Goal: Task Accomplishment & Management: Manage account settings

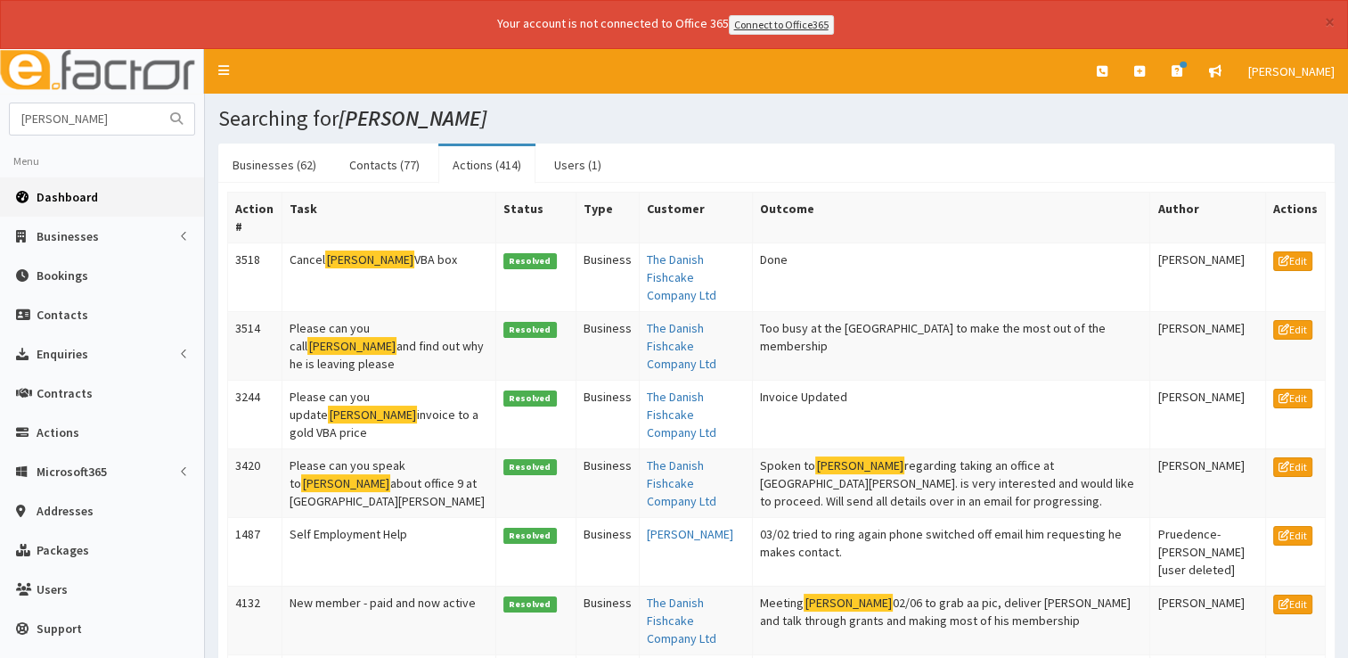
click at [83, 189] on span "Dashboard" at bounding box center [67, 197] width 61 height 16
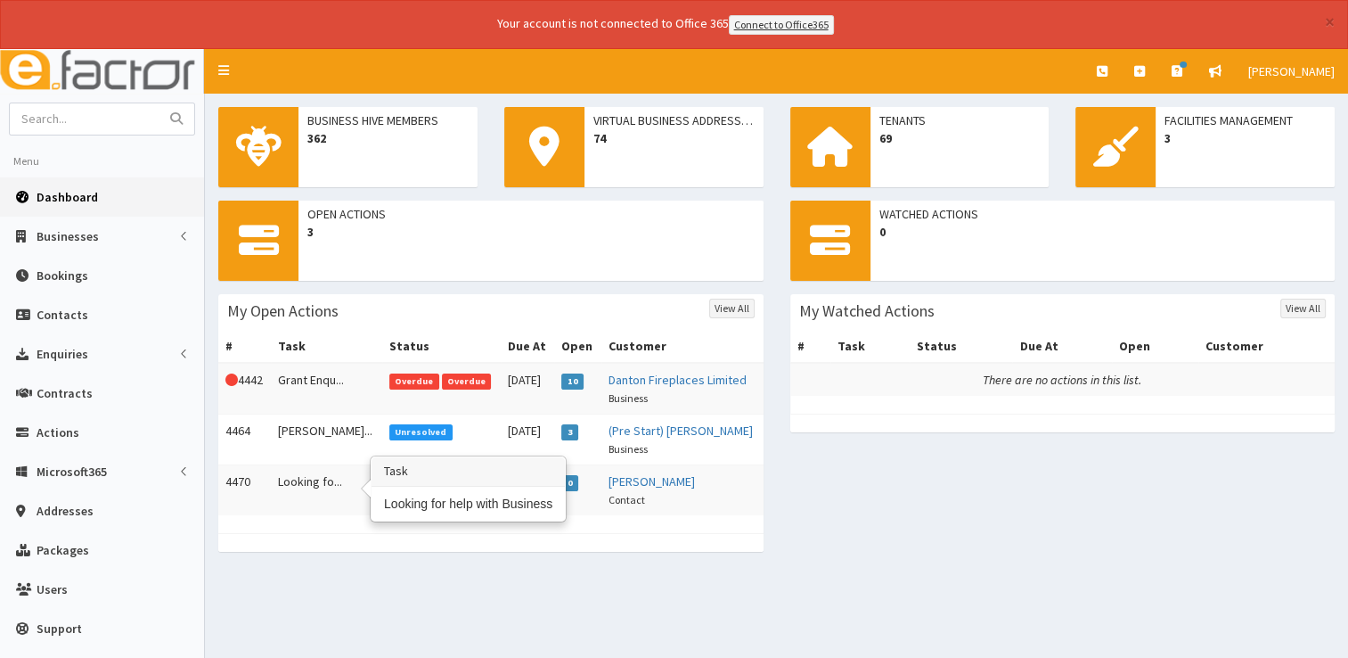
click at [299, 484] on td "Looking fo..." at bounding box center [326, 489] width 111 height 51
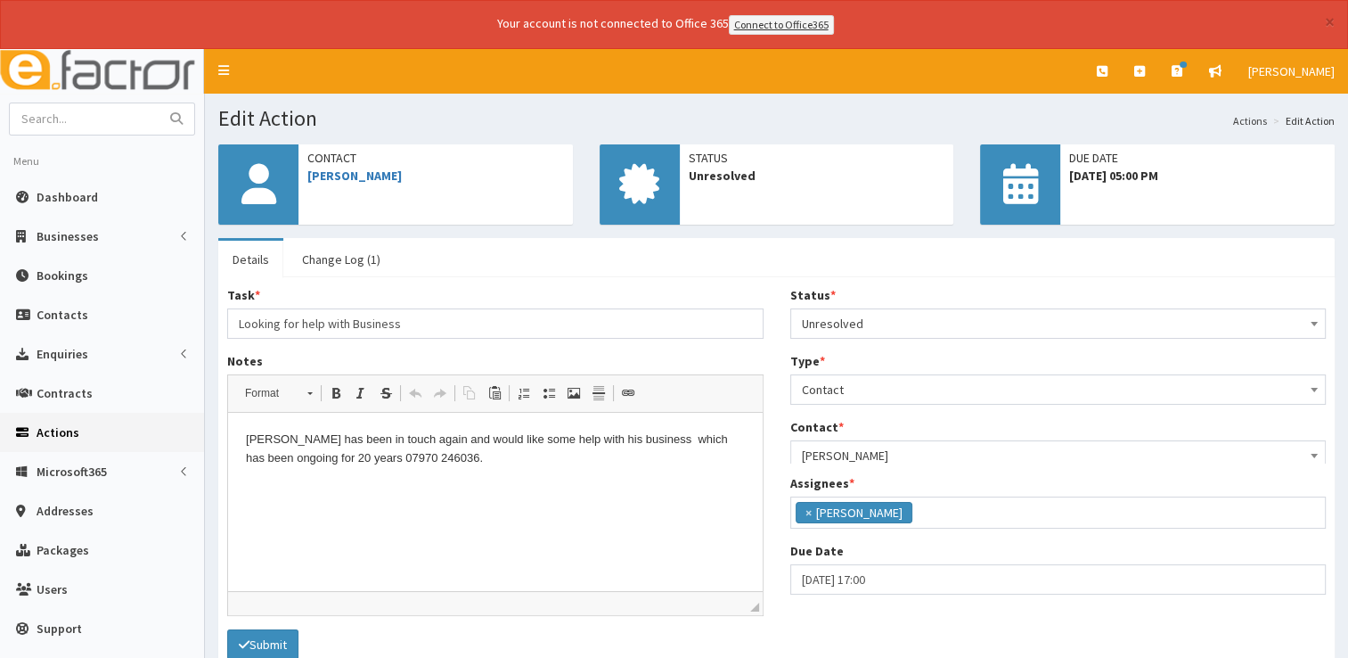
scroll to position [94, 0]
click at [359, 171] on link "Michael Bailey" at bounding box center [354, 176] width 94 height 16
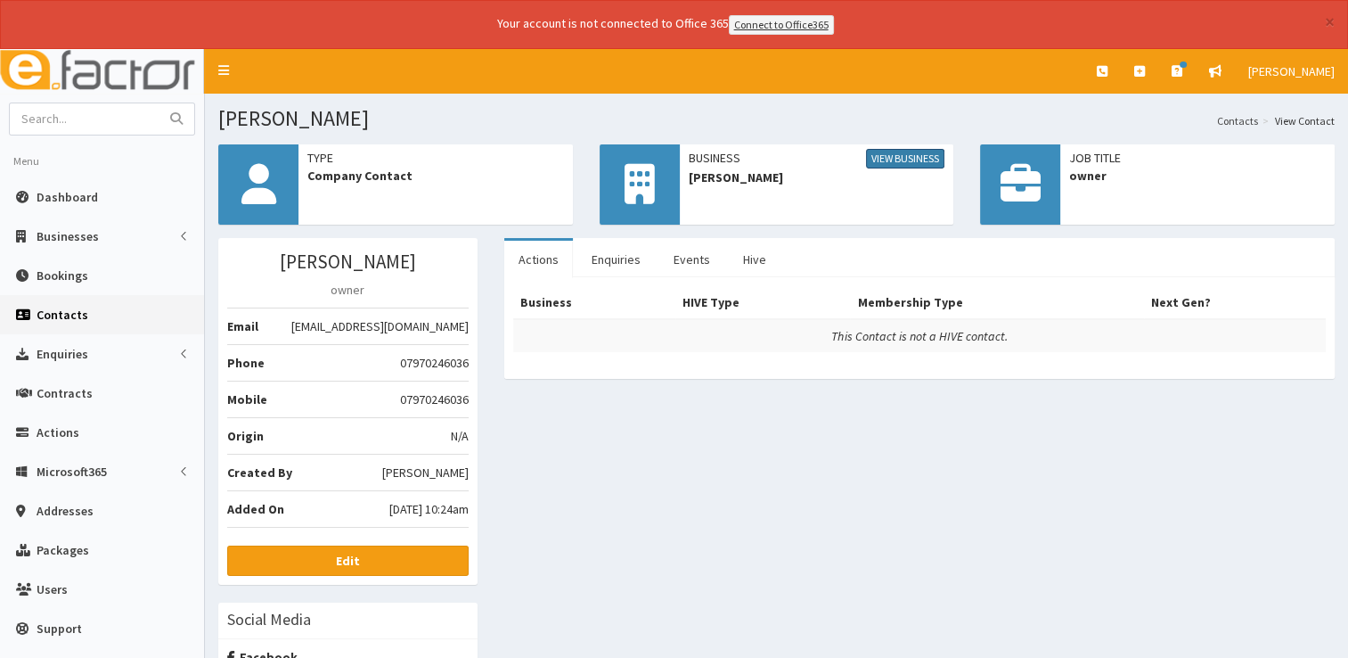
click at [918, 159] on link "View Business" at bounding box center [905, 159] width 78 height 20
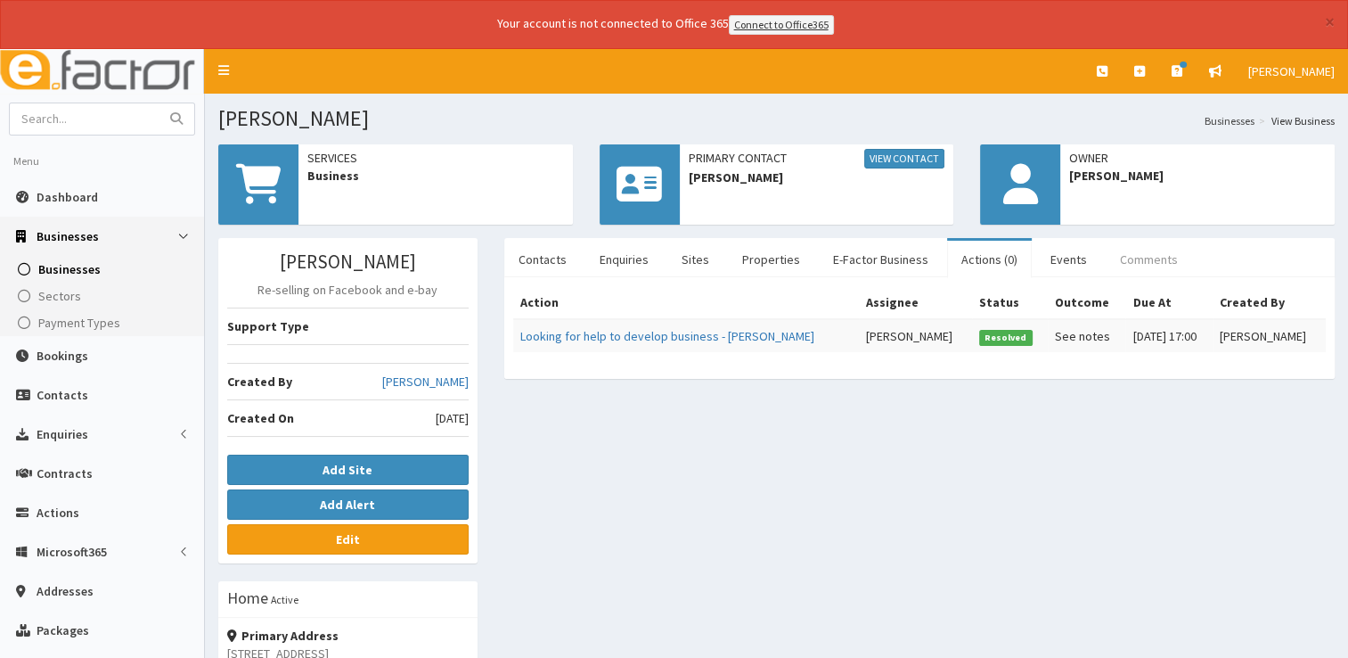
click at [1106, 266] on link "Comments" at bounding box center [1149, 259] width 86 height 37
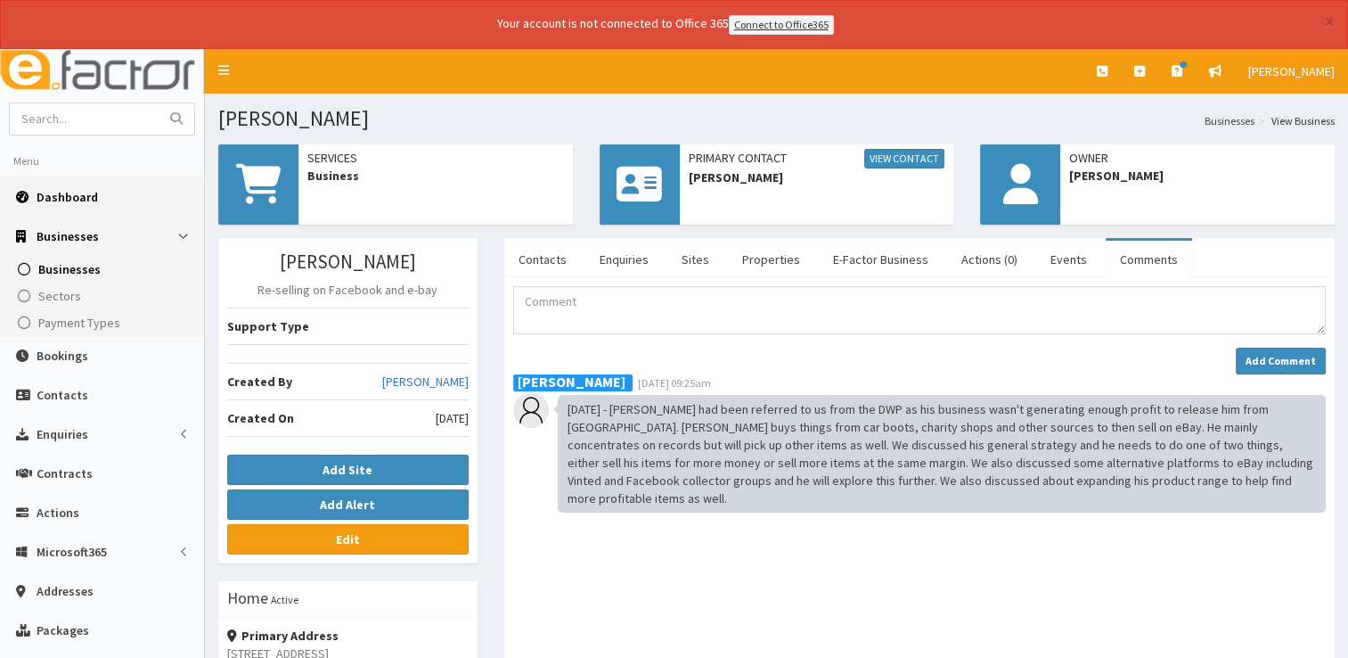
click at [70, 191] on span "Dashboard" at bounding box center [67, 197] width 61 height 16
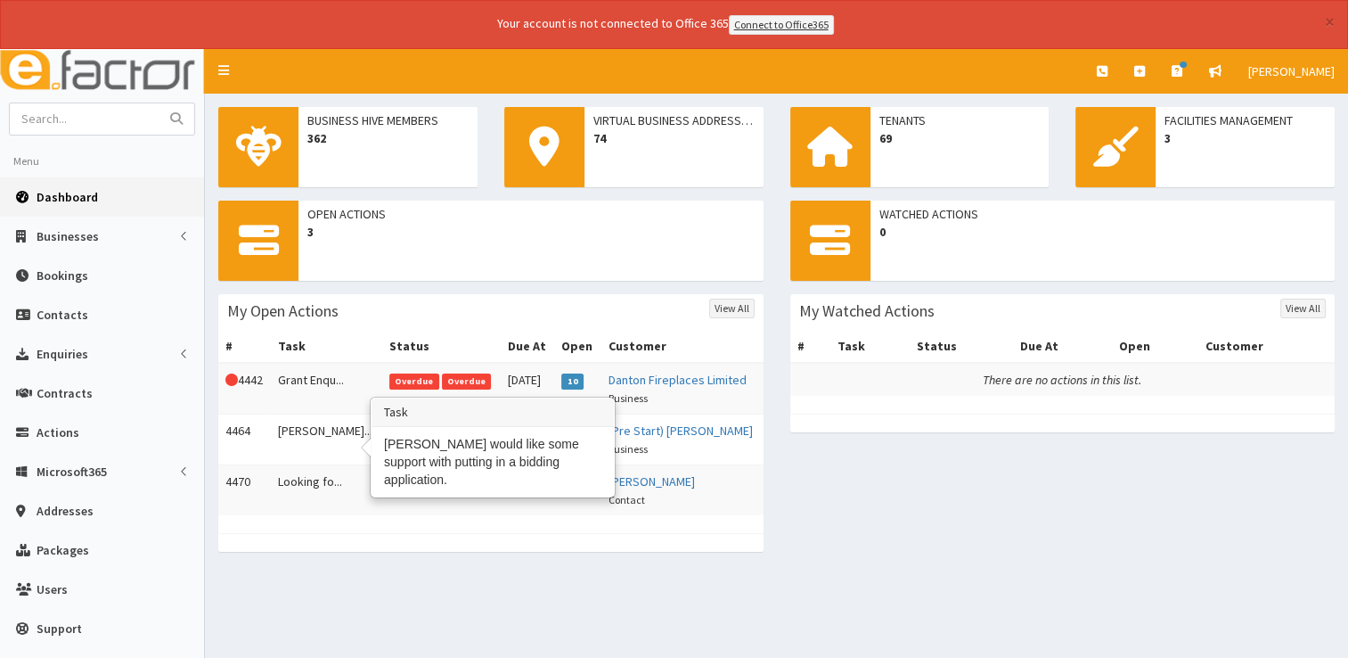
click at [317, 421] on td "[PERSON_NAME]..." at bounding box center [326, 438] width 111 height 51
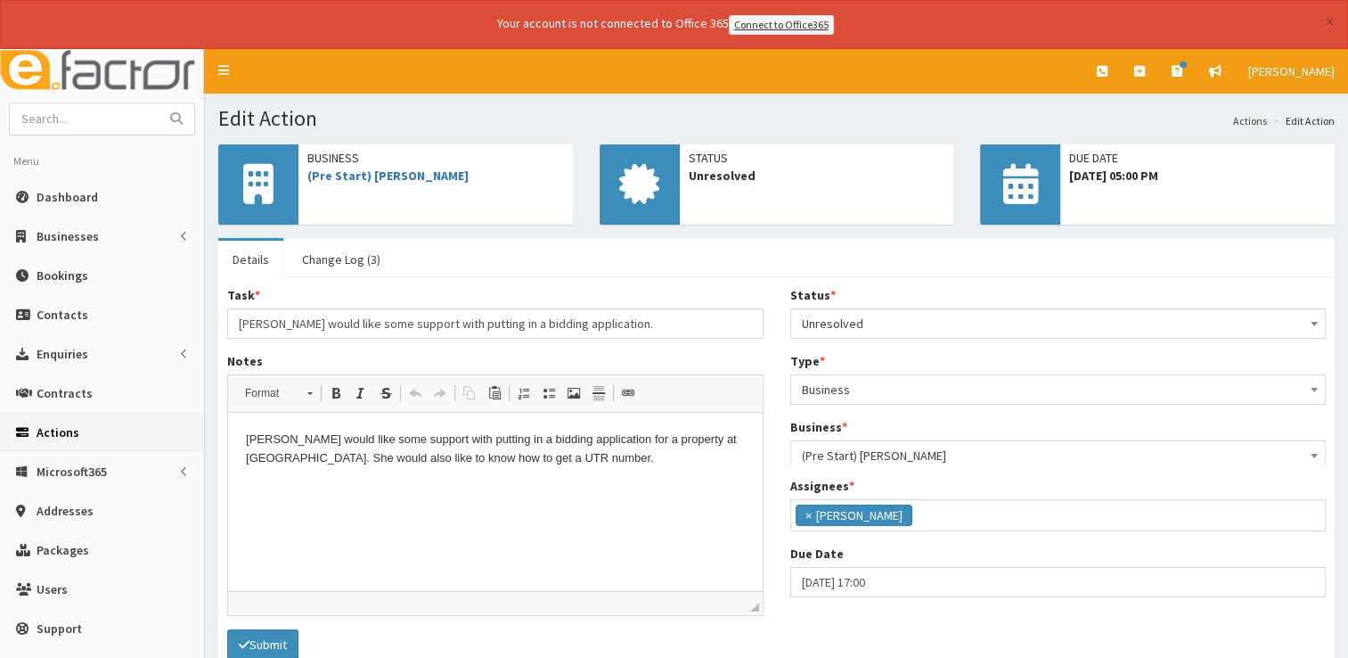
scroll to position [94, 0]
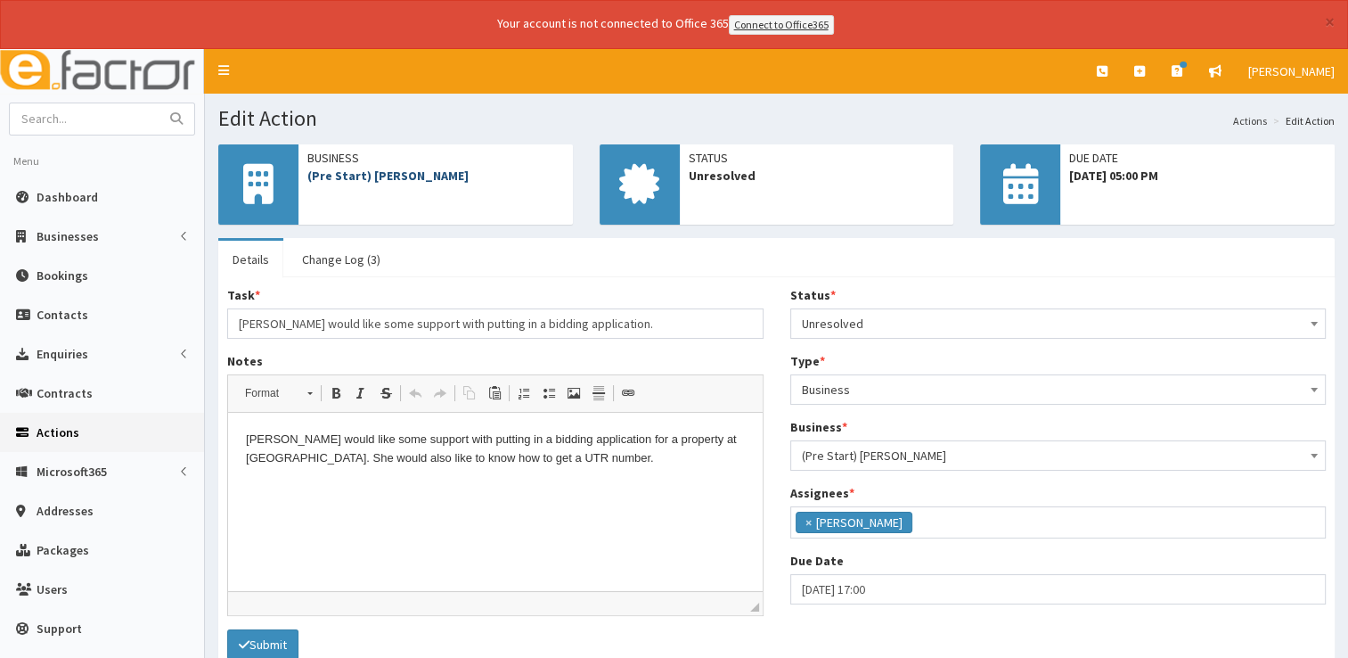
click at [372, 179] on link "(Pre Start) [PERSON_NAME]" at bounding box center [387, 176] width 161 height 16
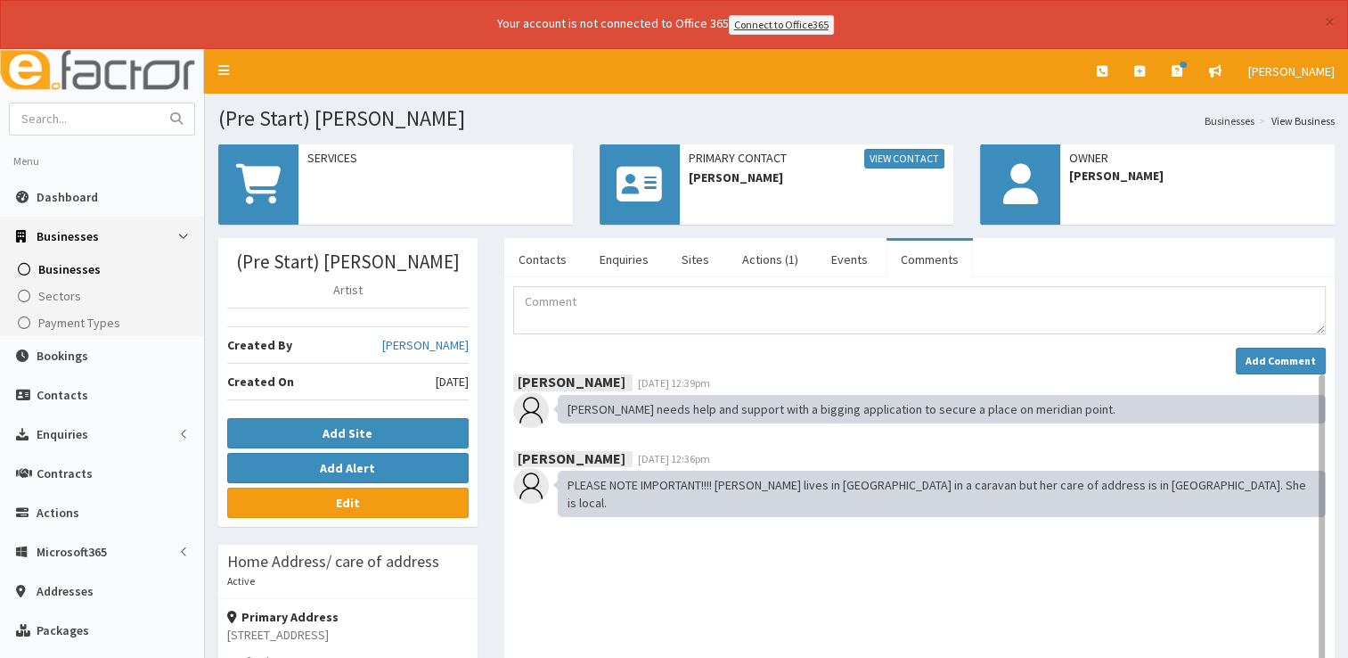
click at [926, 258] on link "Comments" at bounding box center [930, 259] width 86 height 37
click at [922, 261] on link "Comments" at bounding box center [930, 259] width 86 height 37
click at [760, 266] on link "Actions (1)" at bounding box center [770, 259] width 85 height 37
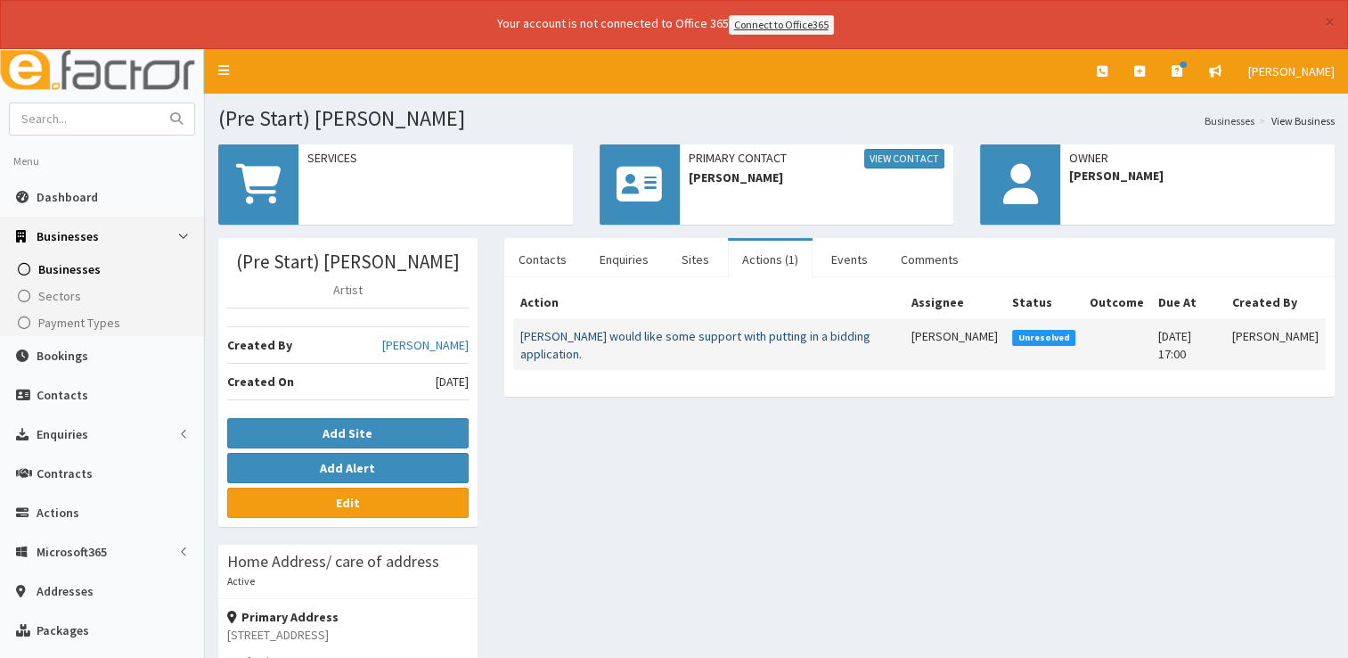
click at [604, 330] on link "Debbie would like some support with putting in a bidding application." at bounding box center [695, 345] width 350 height 34
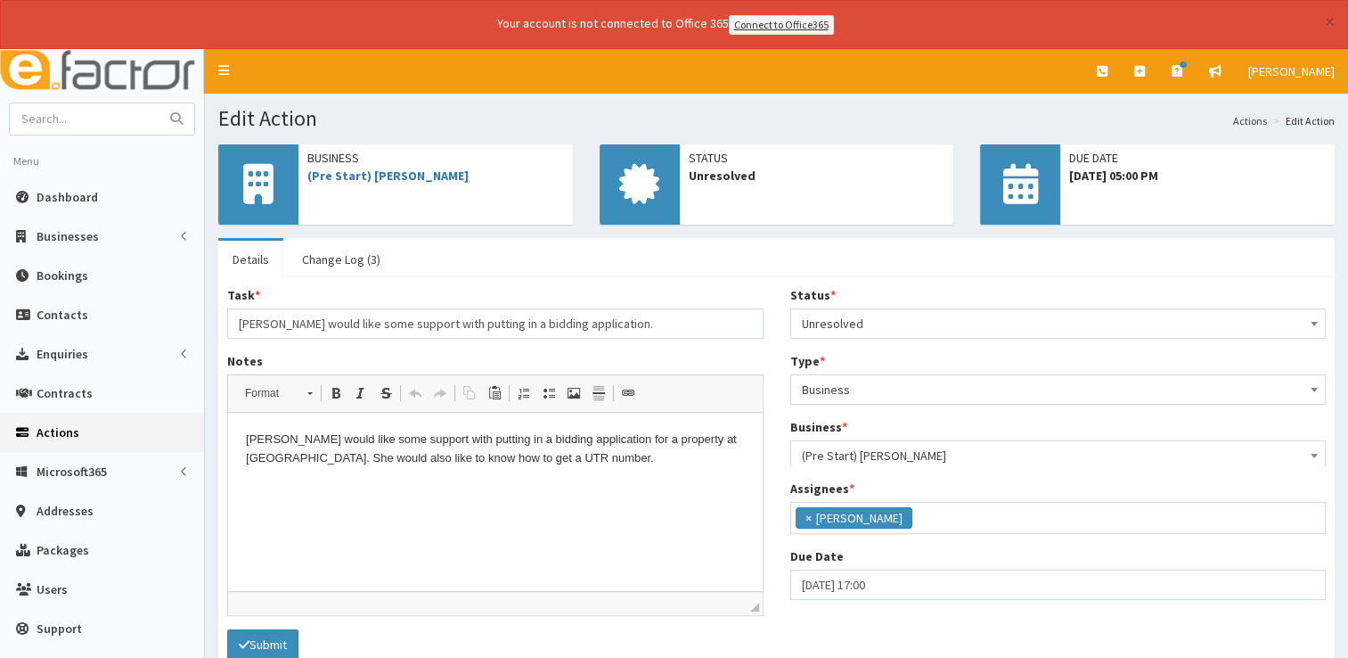
scroll to position [94, 0]
click at [607, 452] on p "Debbie would like some support with putting in a bidding application for a prop…" at bounding box center [495, 448] width 499 height 37
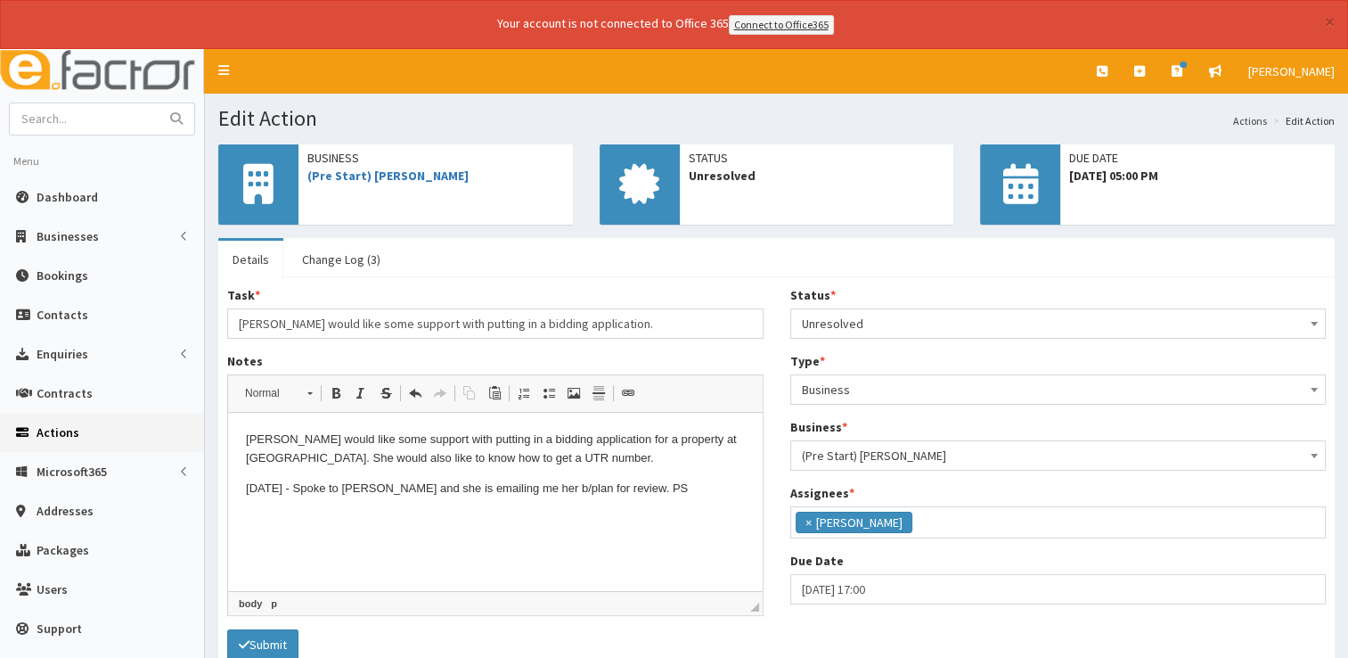
click at [829, 323] on span "Unresolved" at bounding box center [1058, 323] width 513 height 25
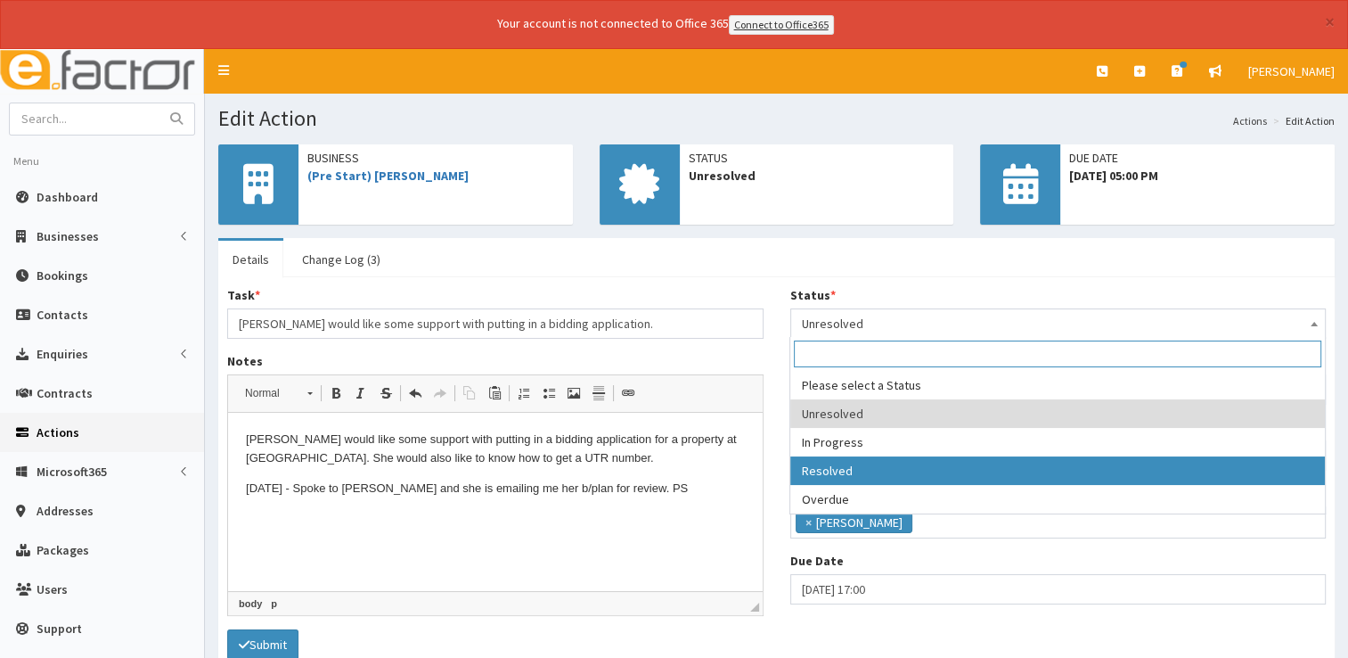
select select "3"
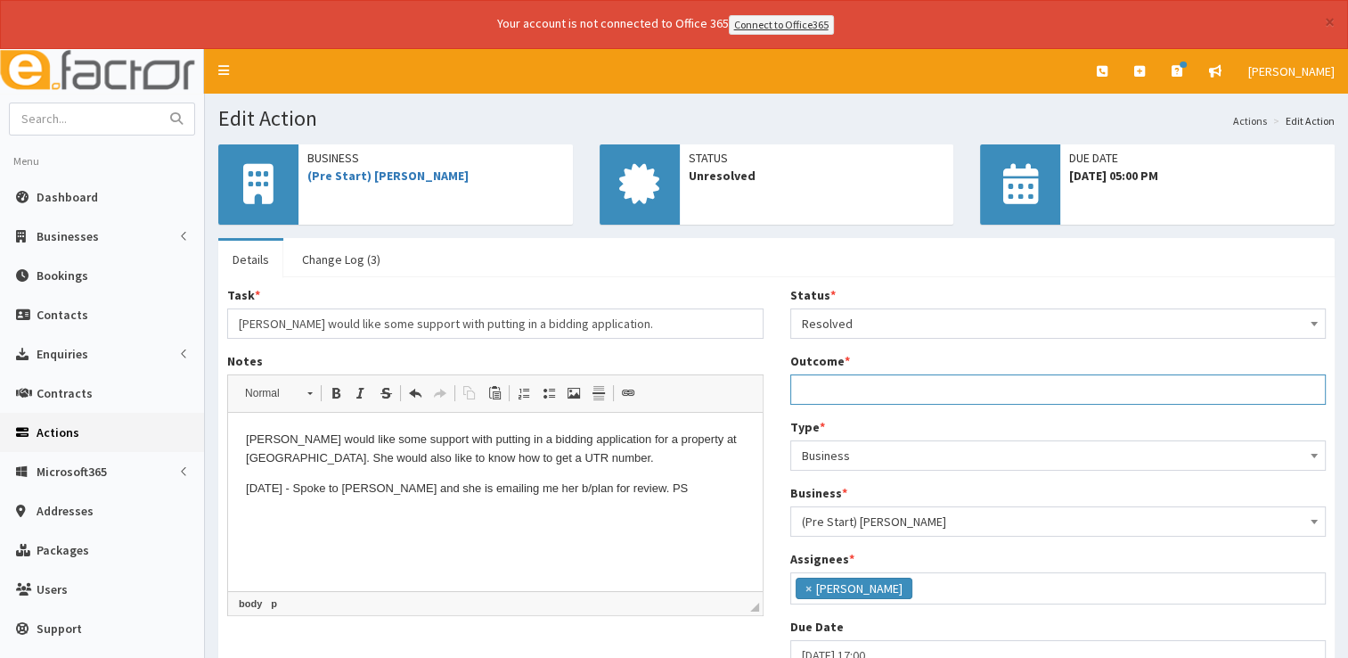
click at [830, 387] on input "Outcome *" at bounding box center [1058, 389] width 536 height 30
type input "See notes"
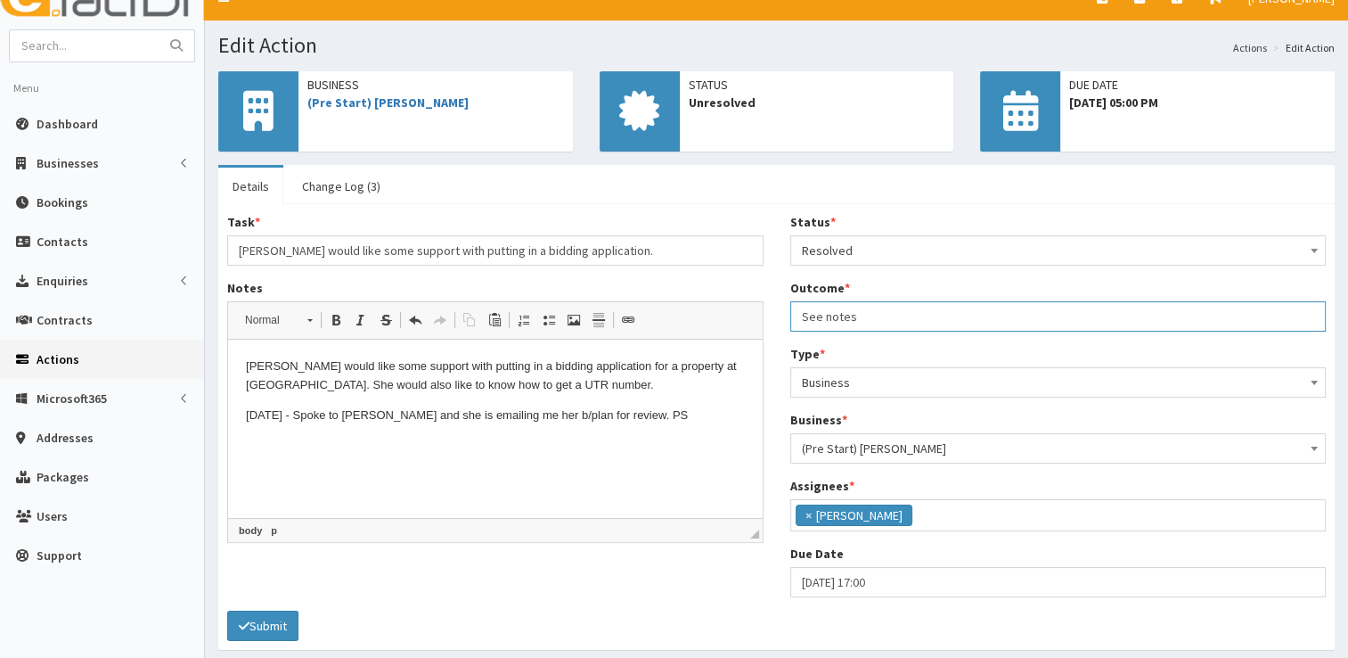
scroll to position [139, 0]
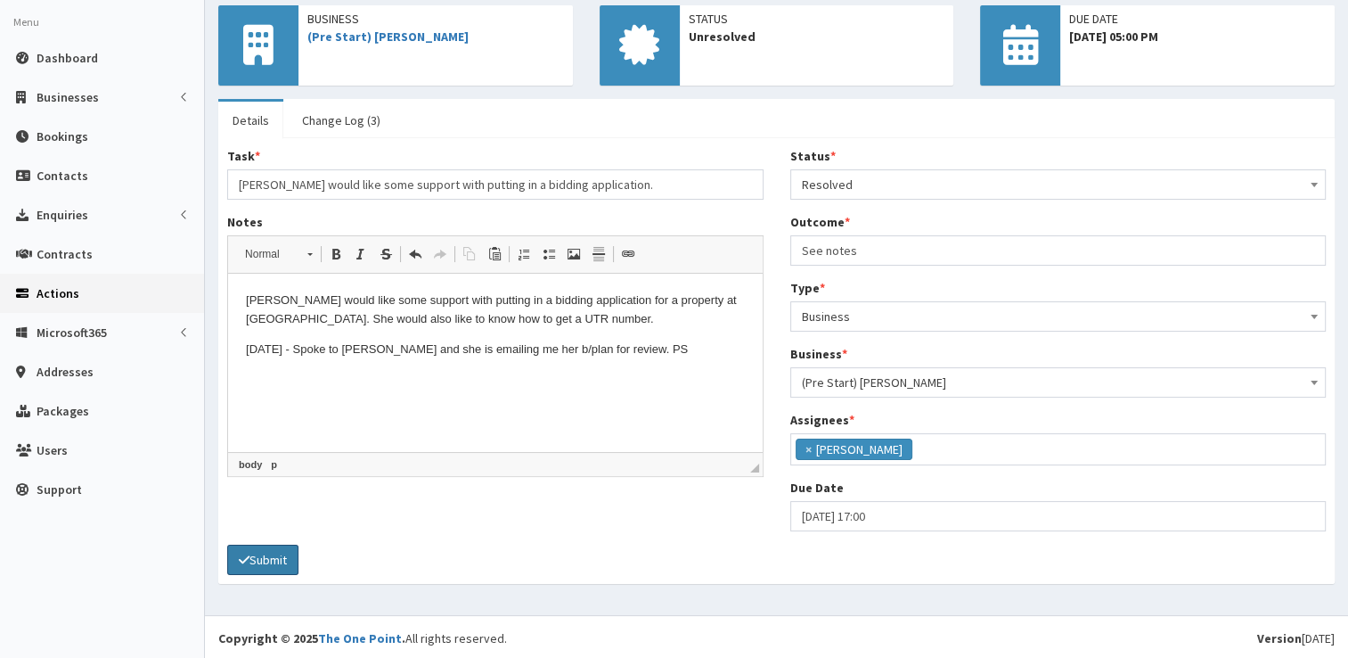
click at [276, 557] on button "Submit" at bounding box center [262, 559] width 71 height 30
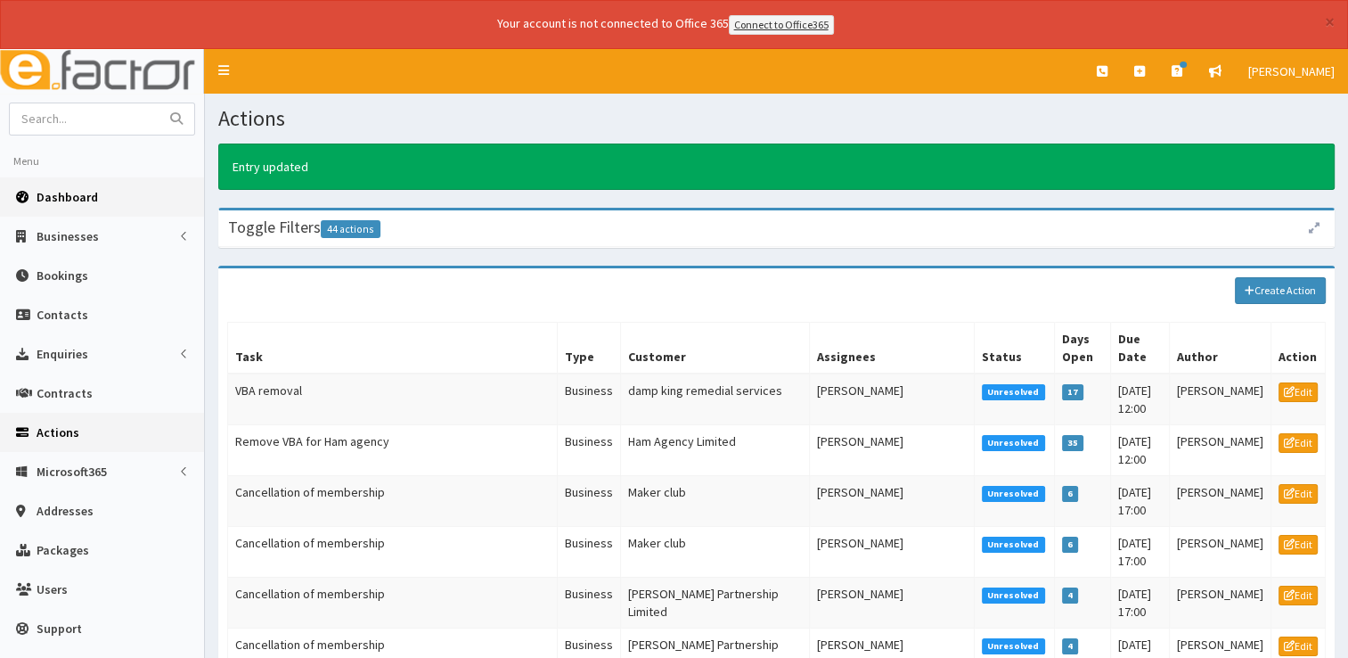
click at [71, 190] on span "Dashboard" at bounding box center [67, 197] width 61 height 16
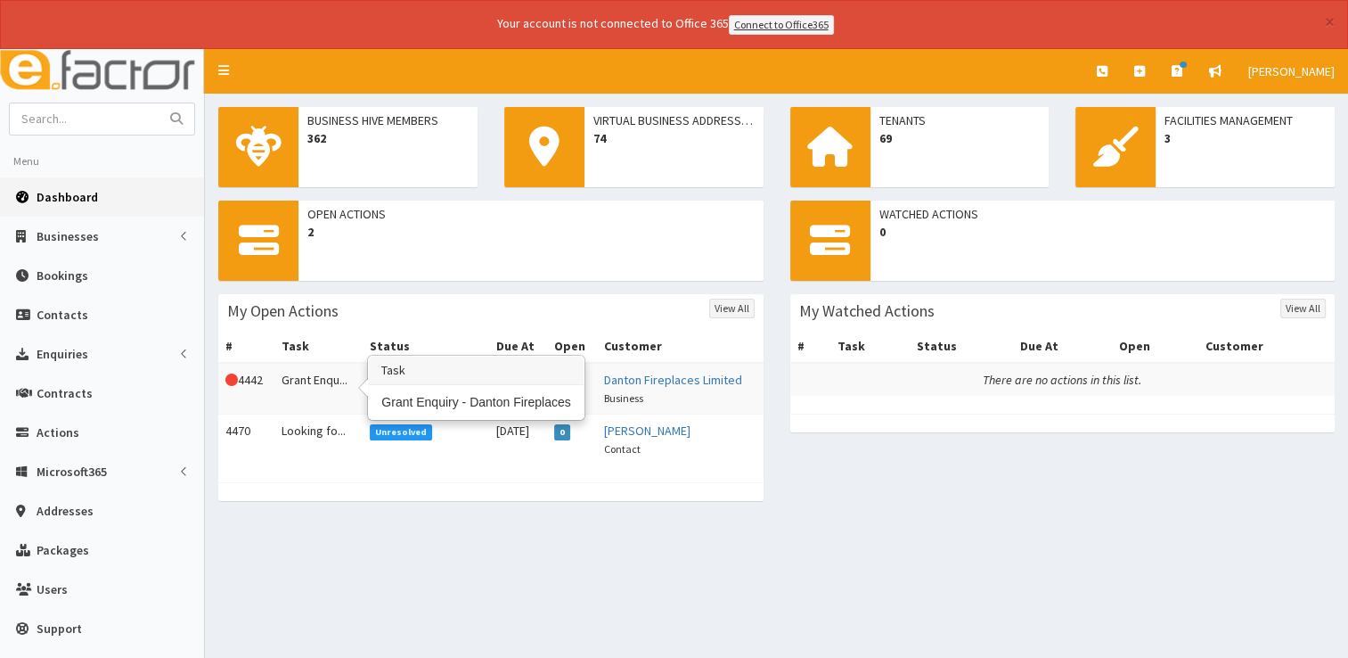
click at [298, 386] on td "Grant Enqu..." at bounding box center [317, 389] width 87 height 52
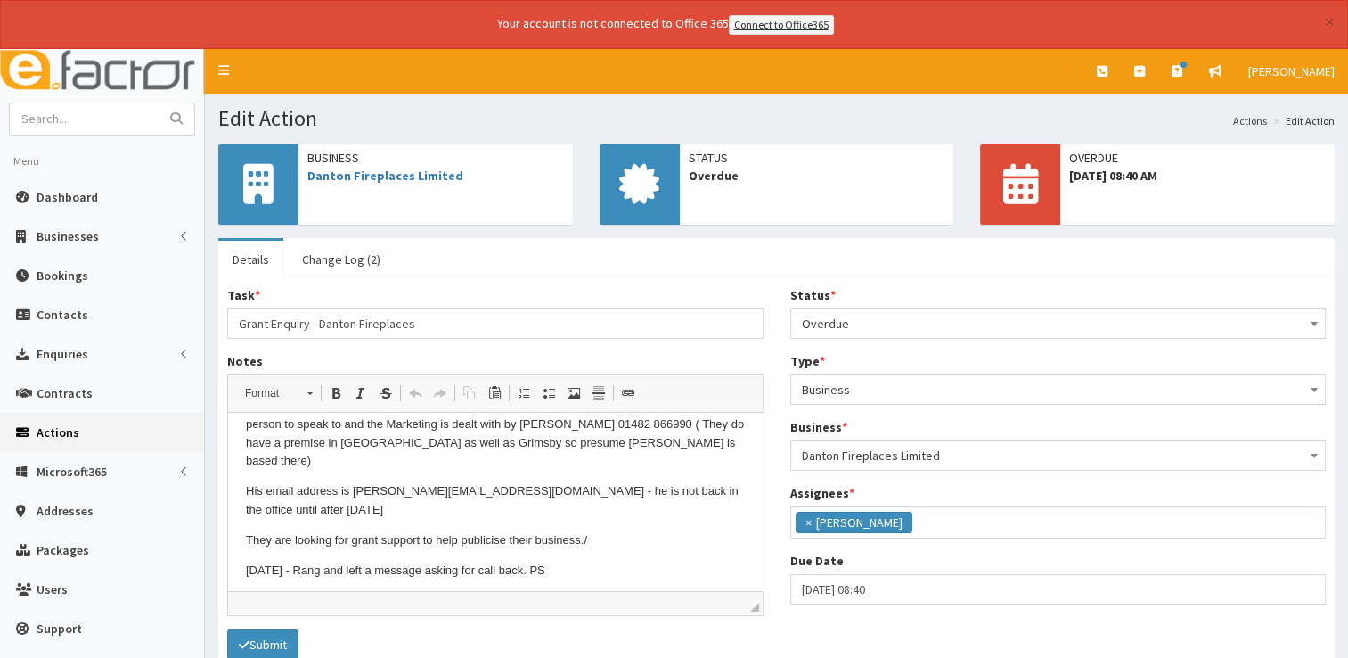
scroll to position [52, 0]
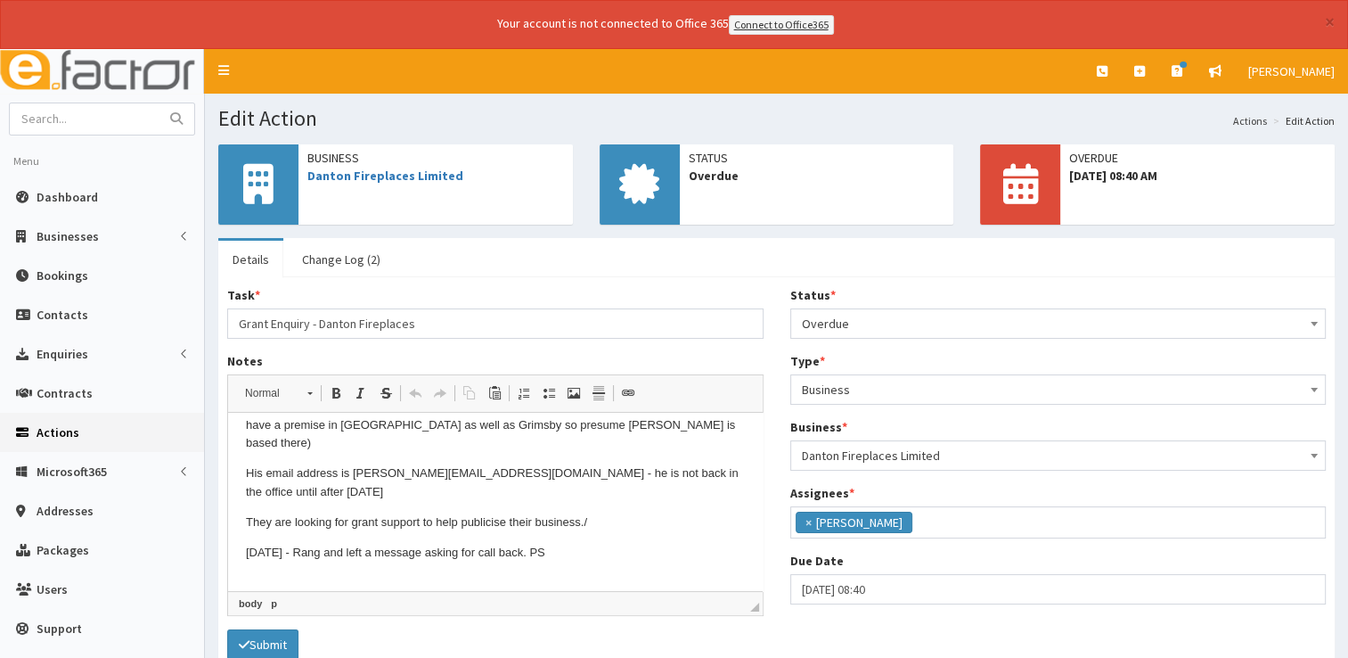
click at [607, 544] on p "[DATE] - Rang and left a message asking for call back. PS" at bounding box center [495, 553] width 499 height 19
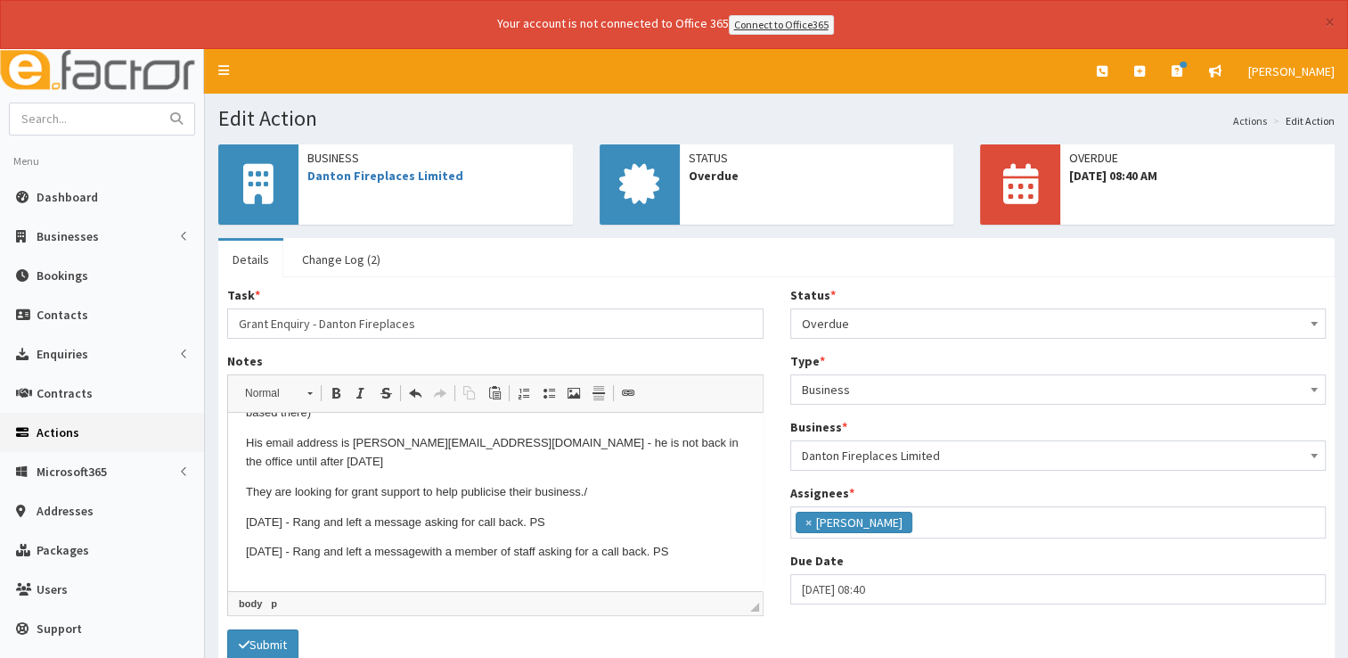
click at [866, 311] on span "Overdue" at bounding box center [1058, 323] width 513 height 25
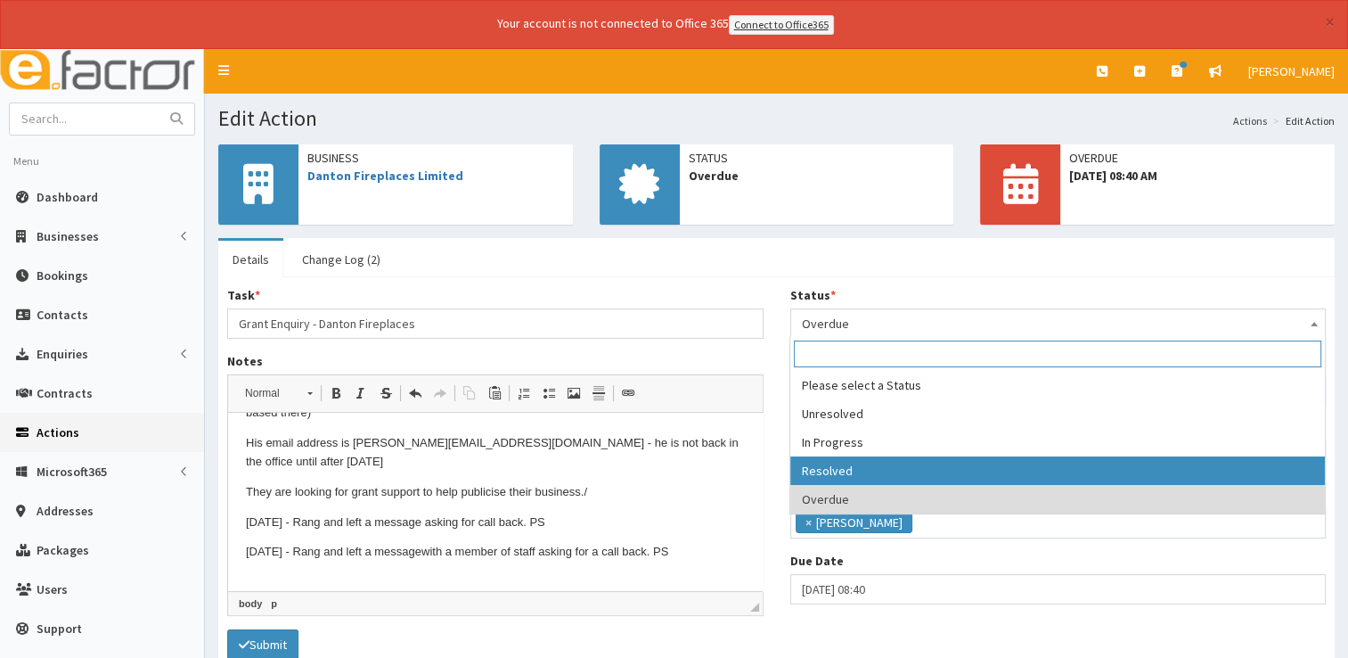
select select "3"
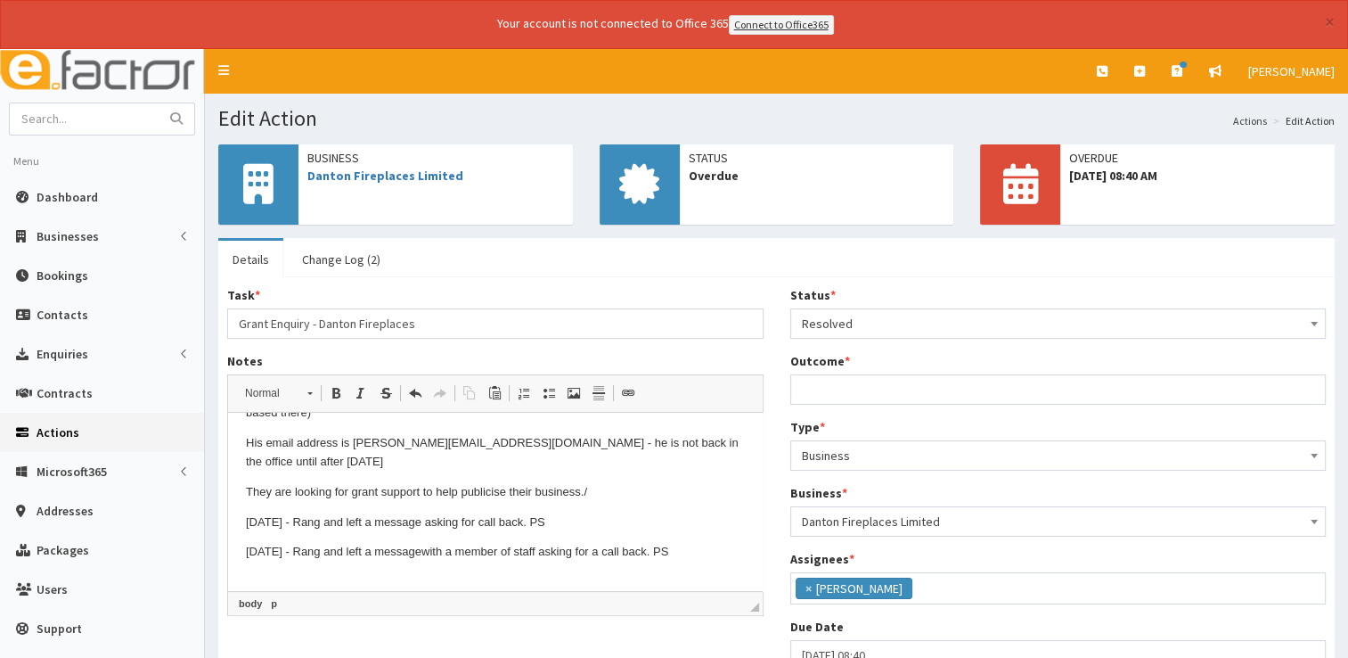
click at [849, 365] on div "Outcome *" at bounding box center [1058, 378] width 536 height 53
click at [846, 375] on input "Outcome *" at bounding box center [1058, 389] width 536 height 30
type input "See notes."
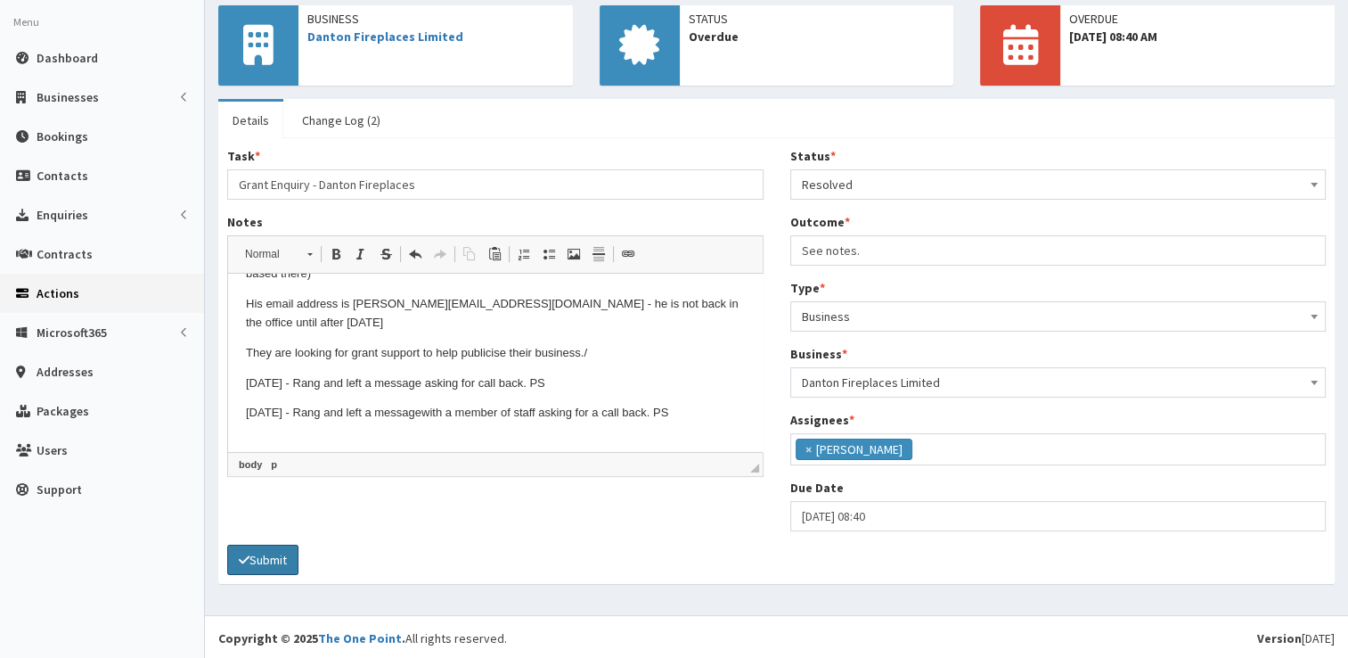
click at [277, 569] on button "Submit" at bounding box center [262, 559] width 71 height 30
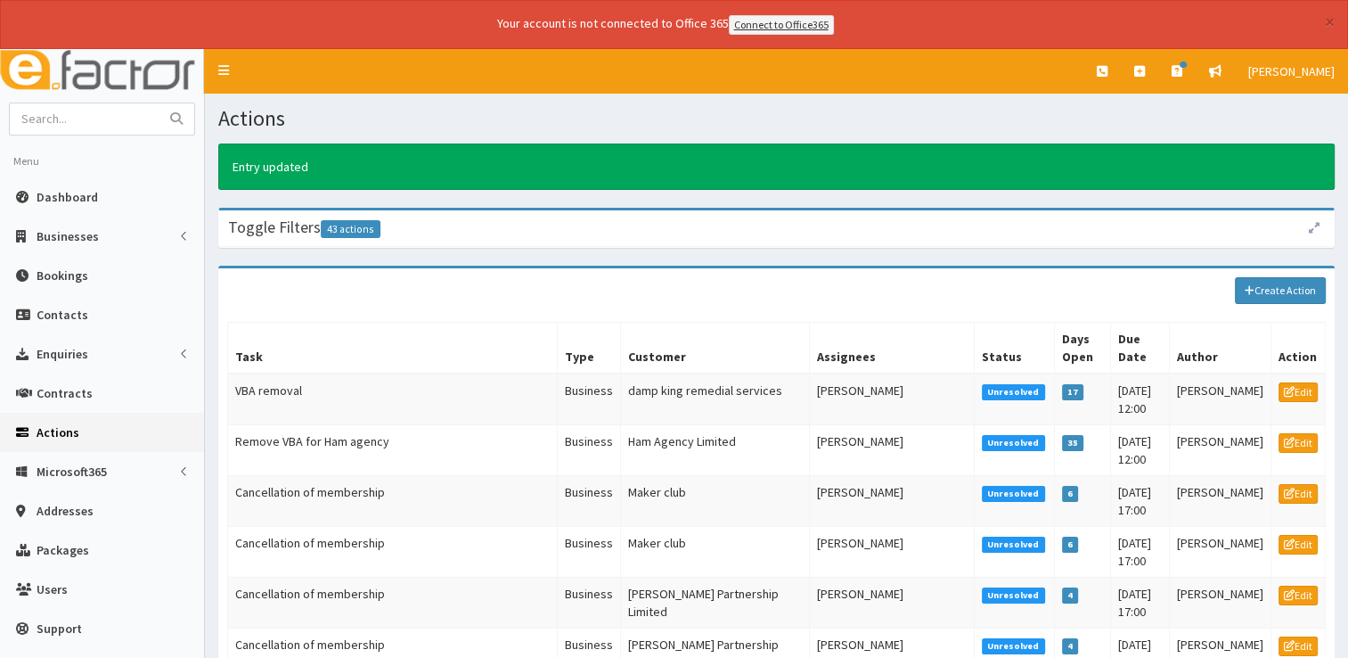
click at [681, 322] on th "Customer" at bounding box center [715, 348] width 190 height 52
click at [53, 195] on span "Dashboard" at bounding box center [67, 197] width 61 height 16
